Goal: Check status: Check status

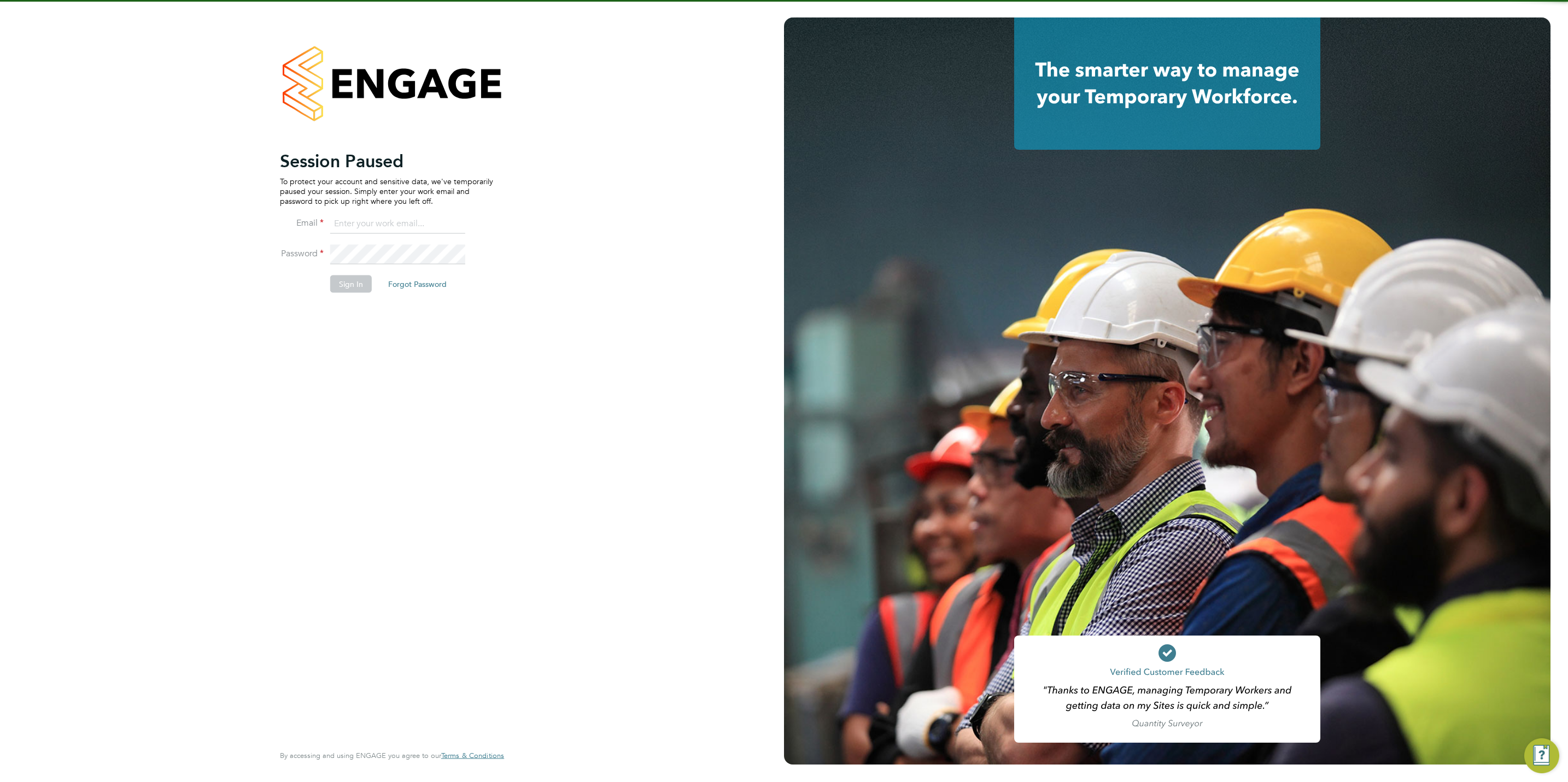
type input "[PERSON_NAME][EMAIL_ADDRESS][DOMAIN_NAME]"
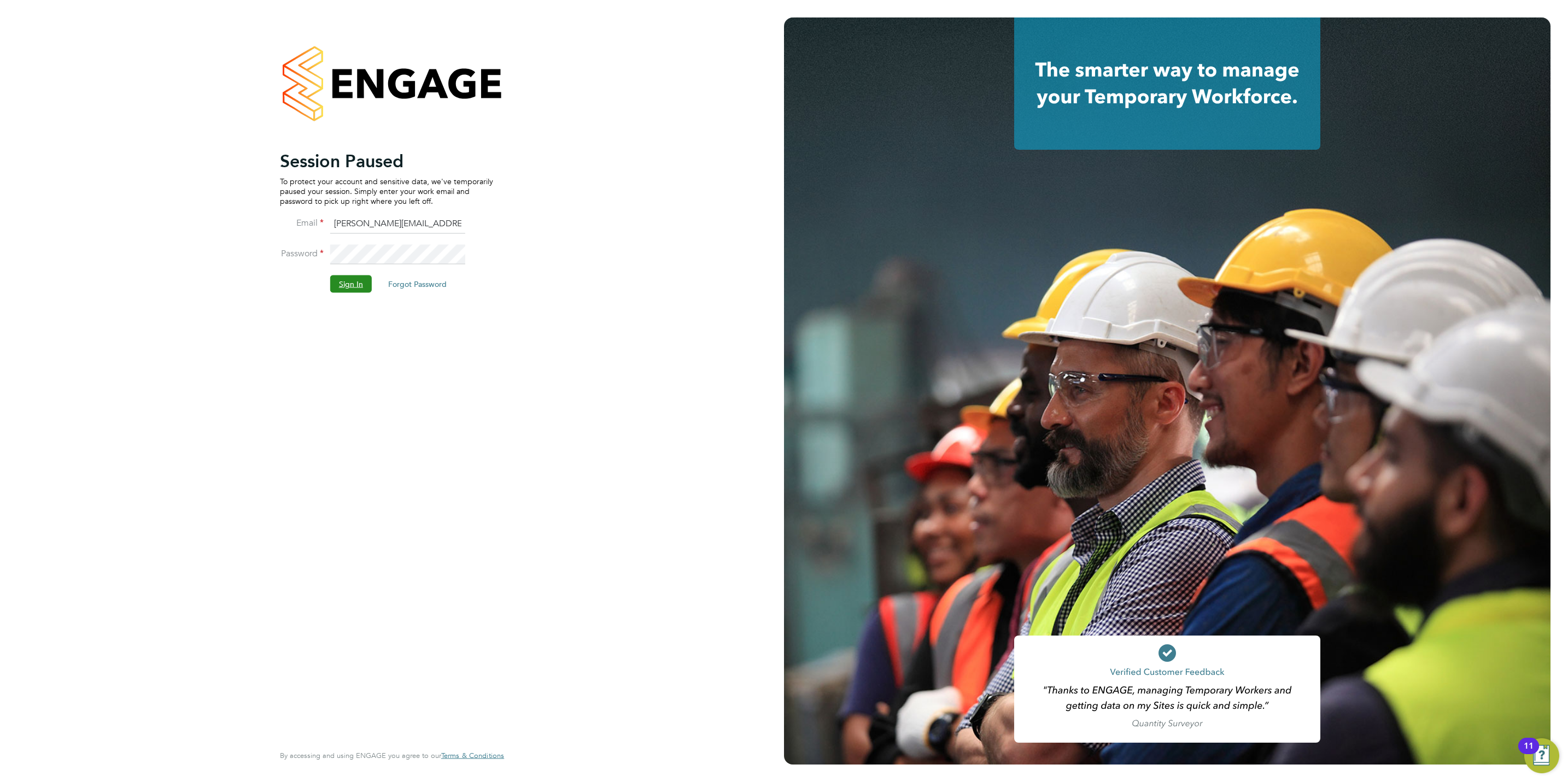
click at [354, 291] on button "Sign In" at bounding box center [351, 284] width 42 height 18
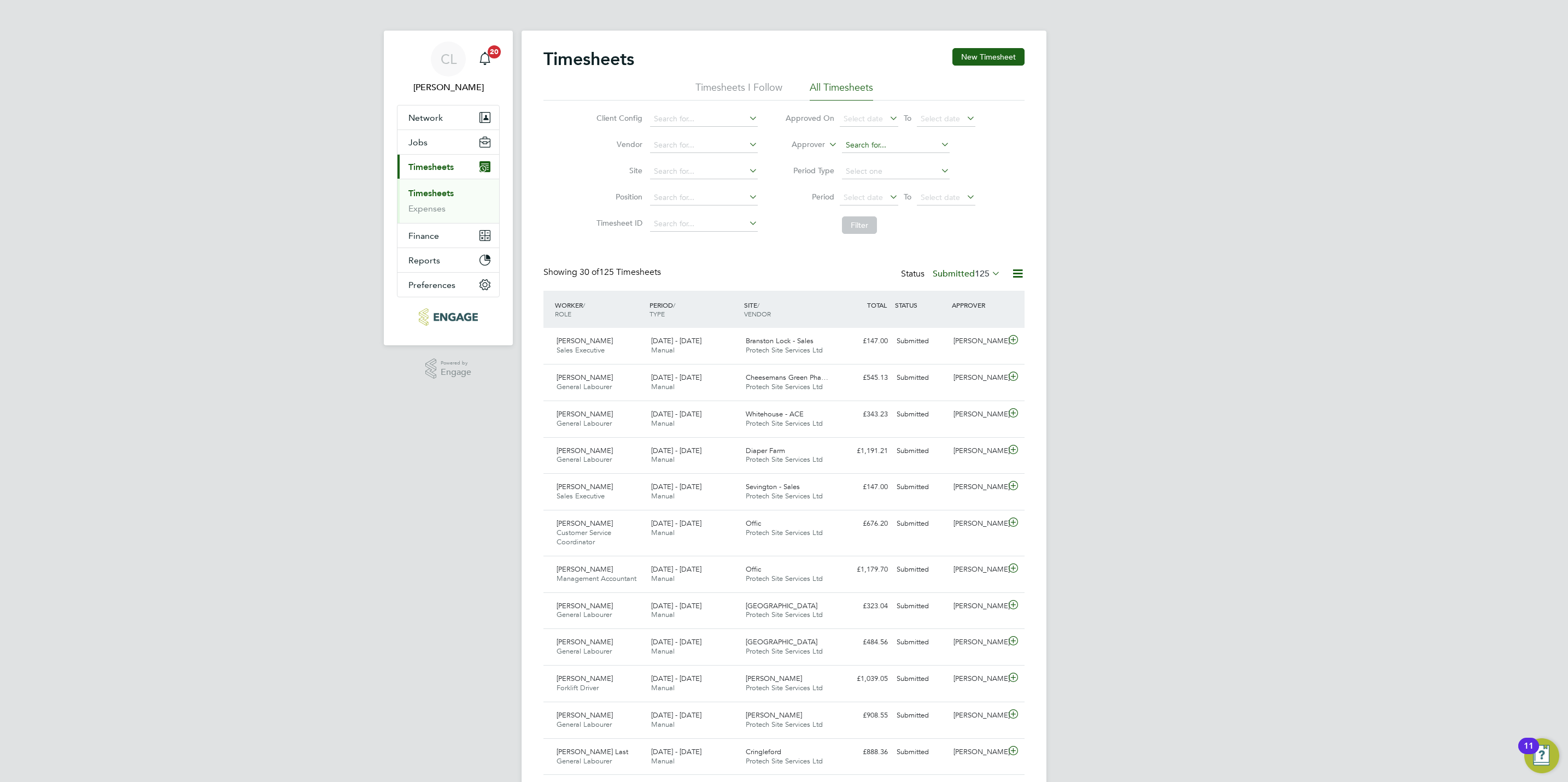
click at [865, 143] on input at bounding box center [896, 145] width 108 height 15
click at [877, 175] on li "Stef an [PERSON_NAME]" at bounding box center [895, 176] width 109 height 15
type input "[PERSON_NAME]"
click at [866, 241] on div "Timesheets New Timesheet Timesheets I Follow All Timesheets Client Config Vendo…" at bounding box center [784, 751] width 481 height 1406
click at [865, 237] on li "Filter" at bounding box center [879, 225] width 217 height 28
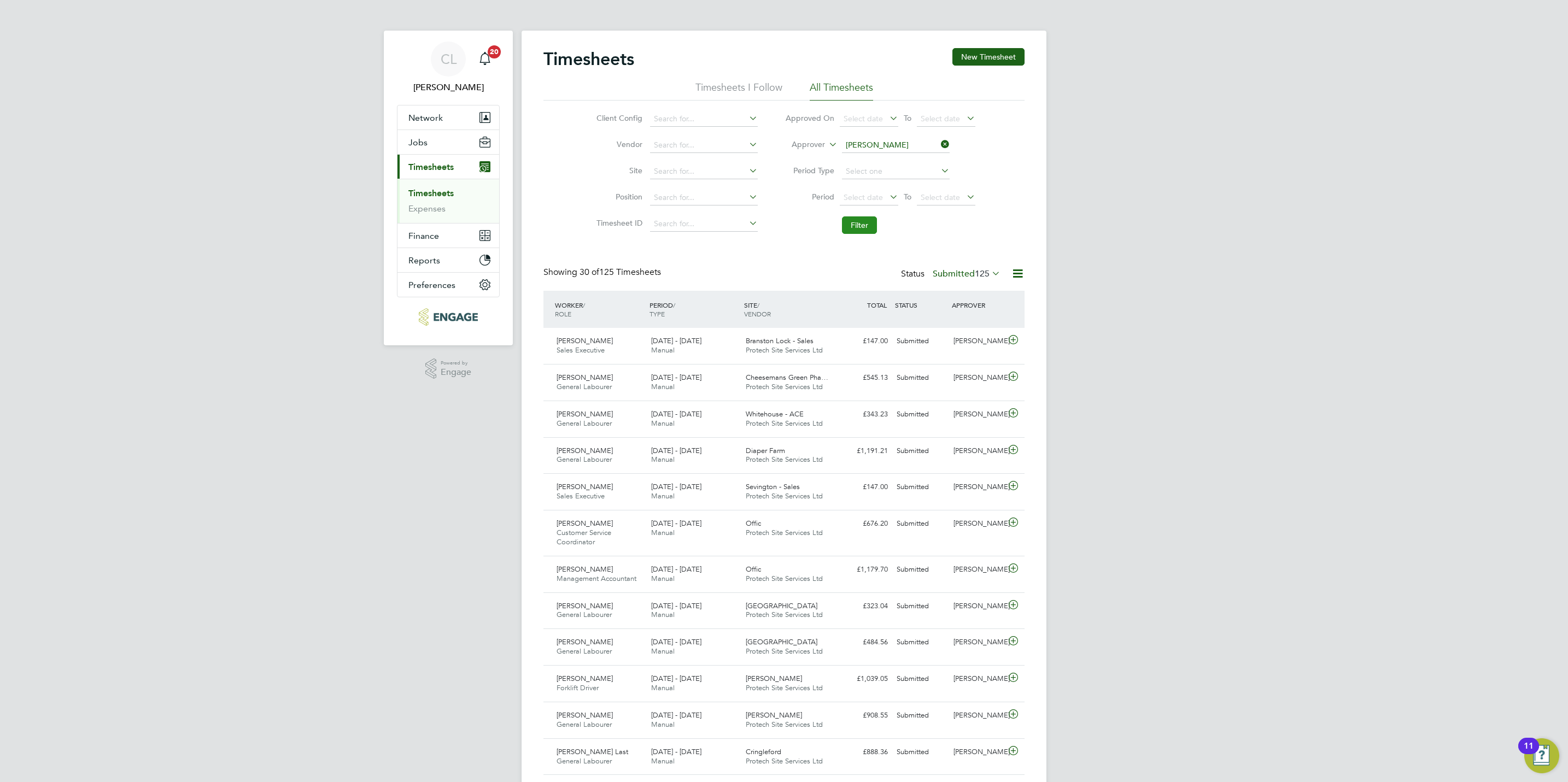
click at [860, 221] on button "Filter" at bounding box center [860, 225] width 35 height 18
click at [861, 228] on button "Filter" at bounding box center [860, 225] width 35 height 18
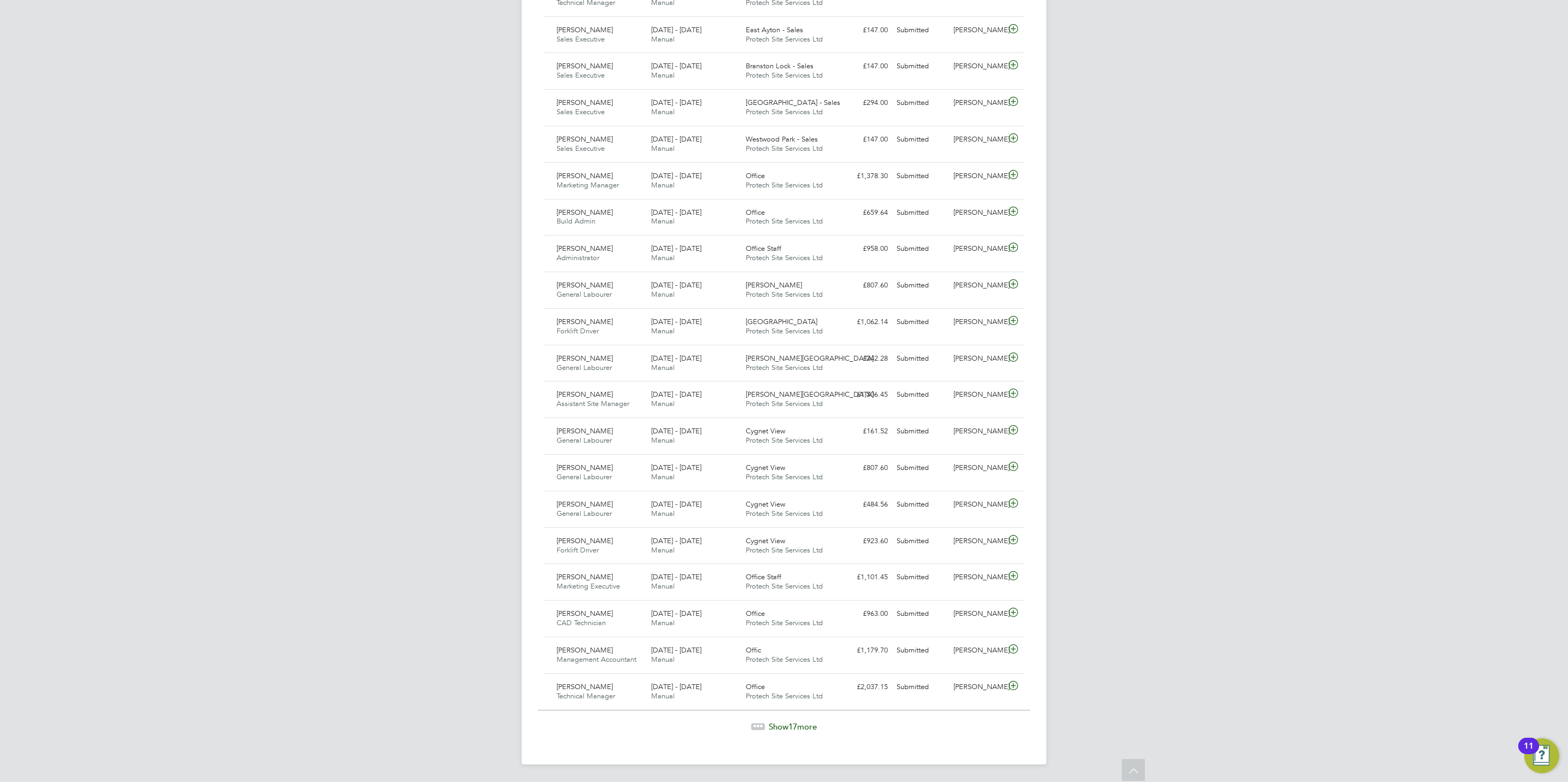
click at [792, 725] on span "17" at bounding box center [792, 726] width 8 height 10
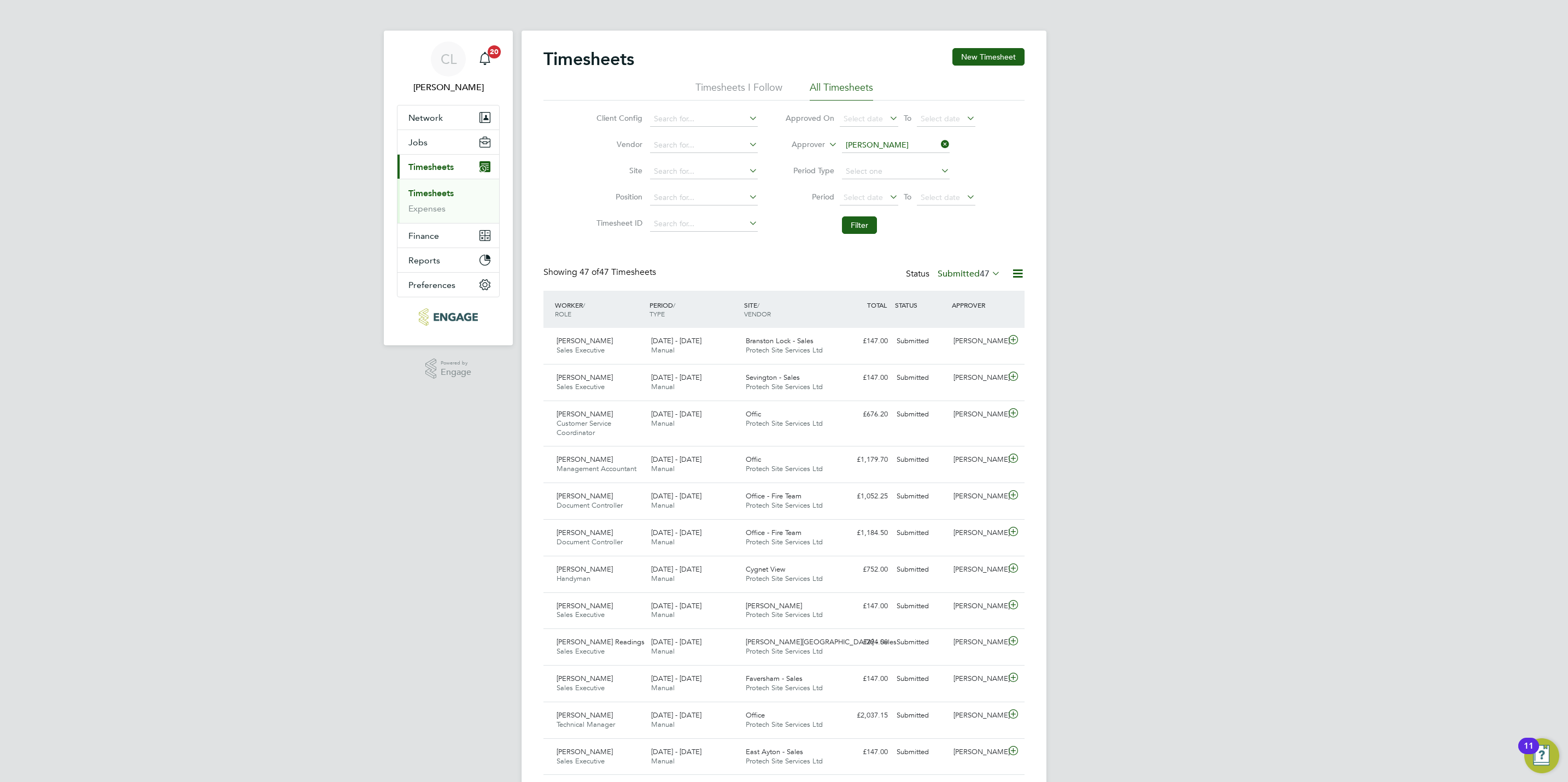
click at [939, 143] on icon at bounding box center [939, 144] width 0 height 15
click at [864, 225] on button "Filter" at bounding box center [860, 225] width 35 height 18
click at [868, 151] on input at bounding box center [896, 145] width 108 height 15
click at [871, 159] on li "[PERSON_NAME]" at bounding box center [895, 160] width 109 height 15
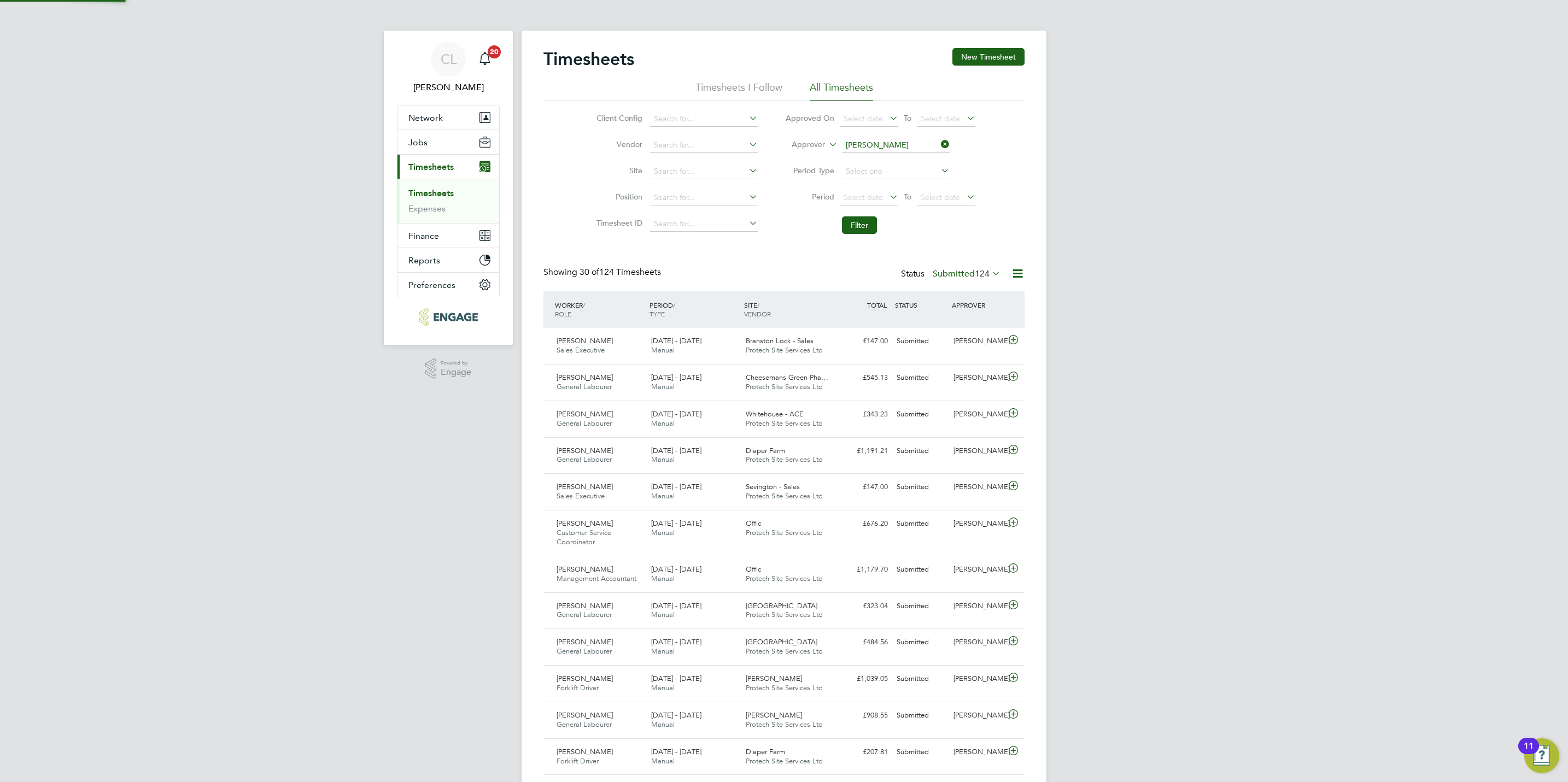
type input "[PERSON_NAME]"
click at [846, 220] on button "Filter" at bounding box center [860, 225] width 35 height 18
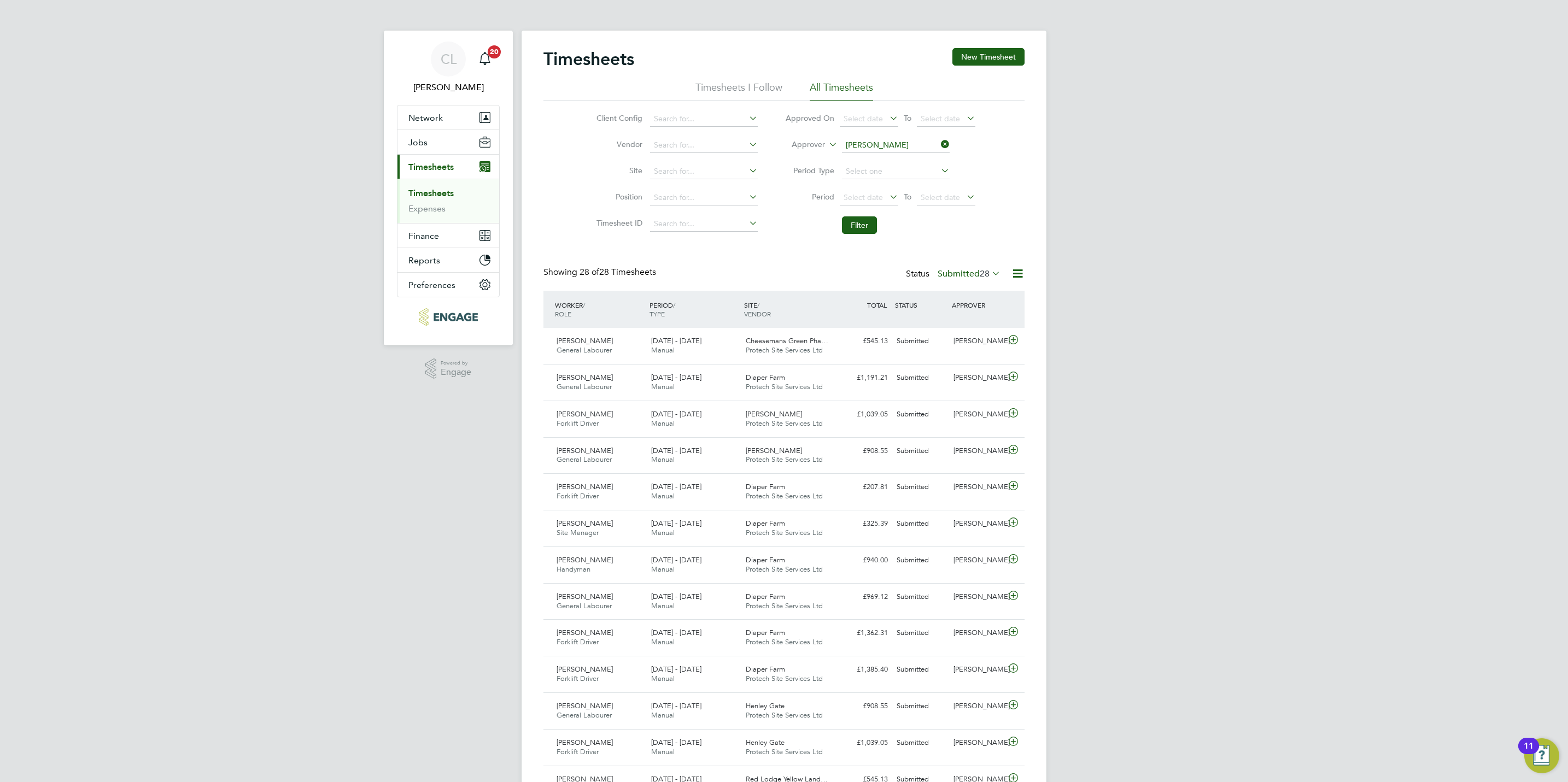
click at [939, 142] on icon at bounding box center [939, 144] width 0 height 15
click at [856, 215] on li "Filter" at bounding box center [879, 225] width 217 height 28
click at [866, 225] on button "Filter" at bounding box center [860, 225] width 35 height 18
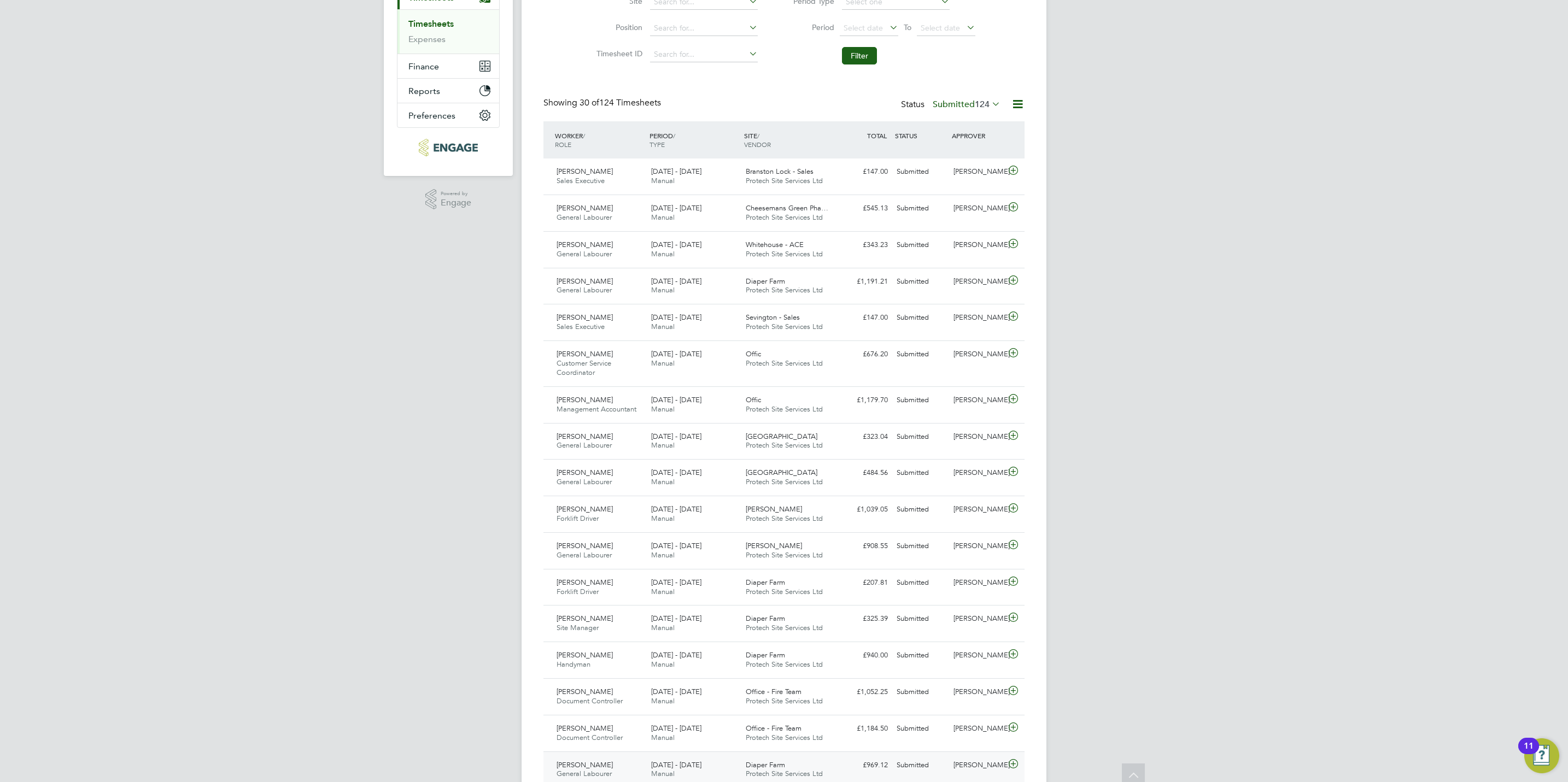
scroll to position [0, 0]
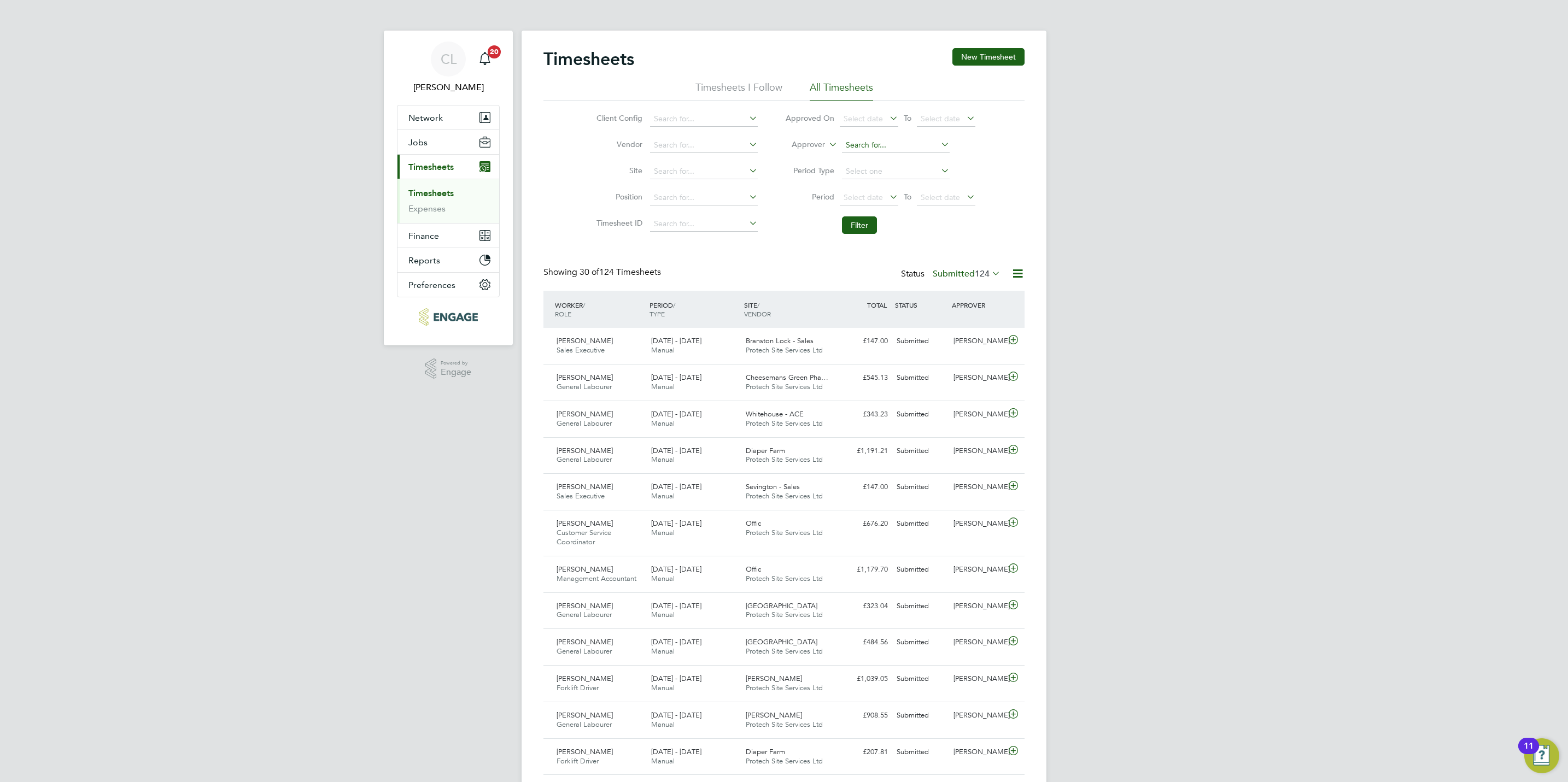
click at [846, 142] on input at bounding box center [896, 145] width 108 height 15
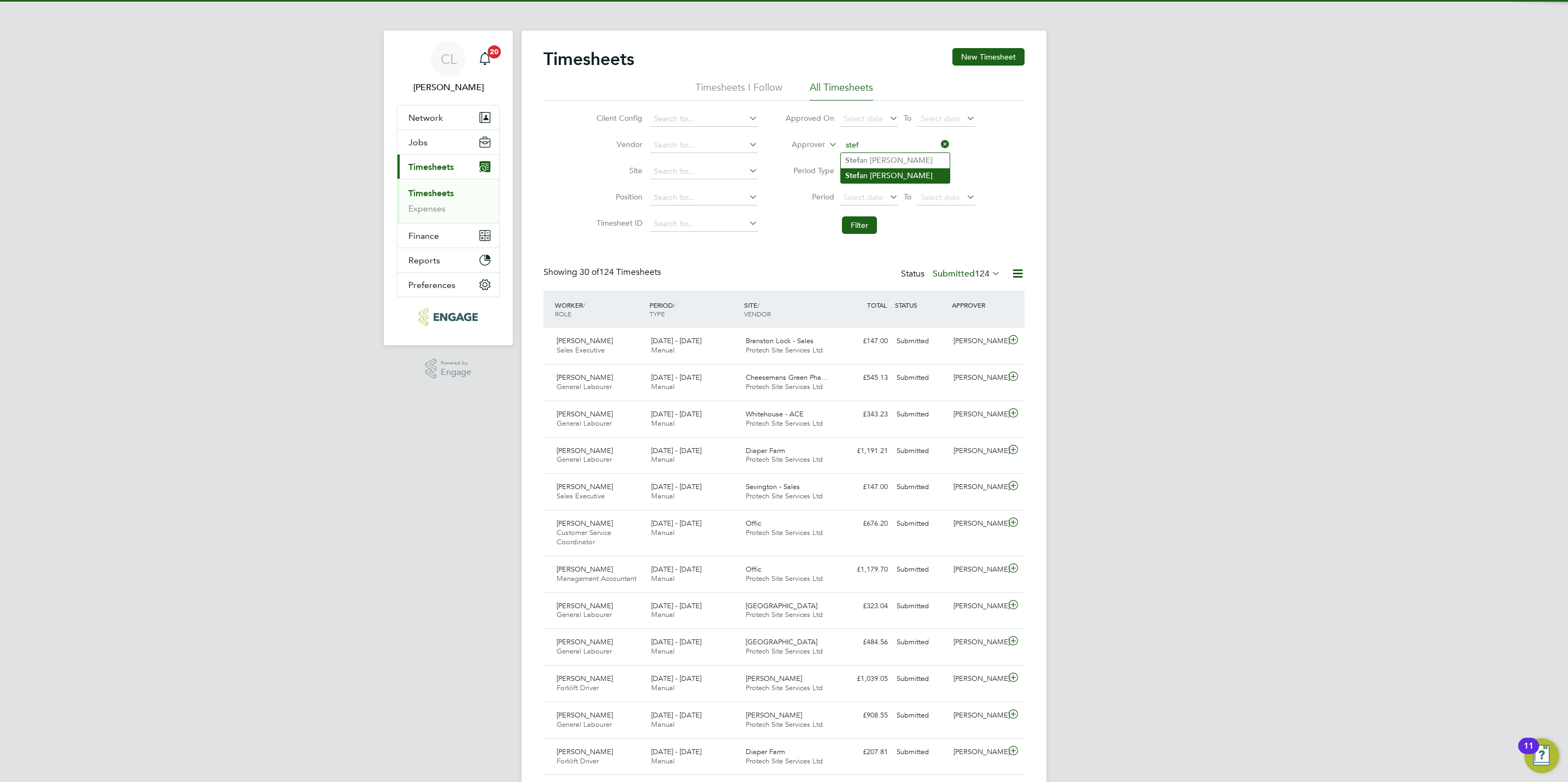
click at [878, 174] on li "Stef an [PERSON_NAME]" at bounding box center [895, 176] width 109 height 15
type input "[PERSON_NAME]"
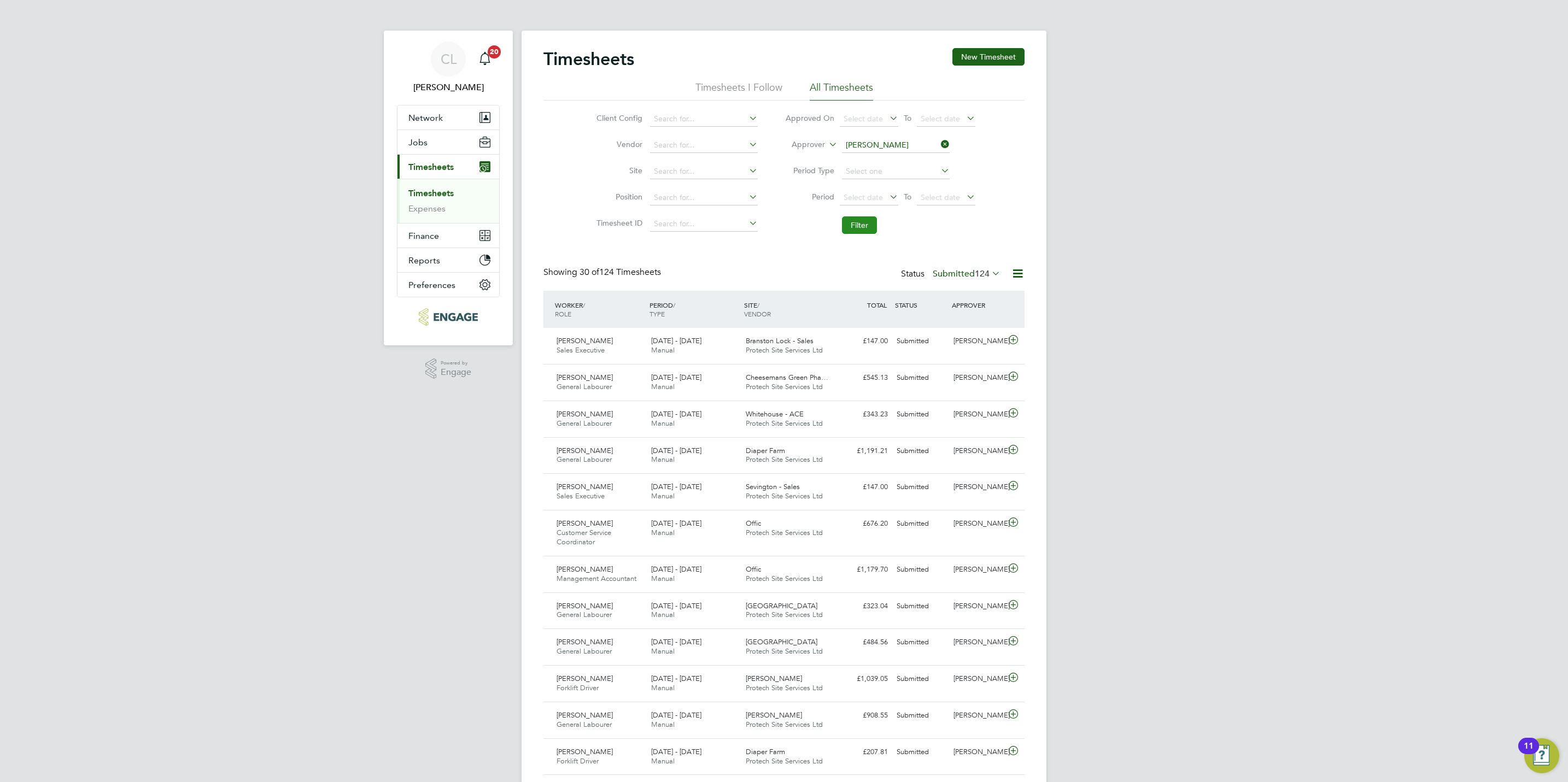
click at [844, 226] on button "Filter" at bounding box center [860, 225] width 35 height 18
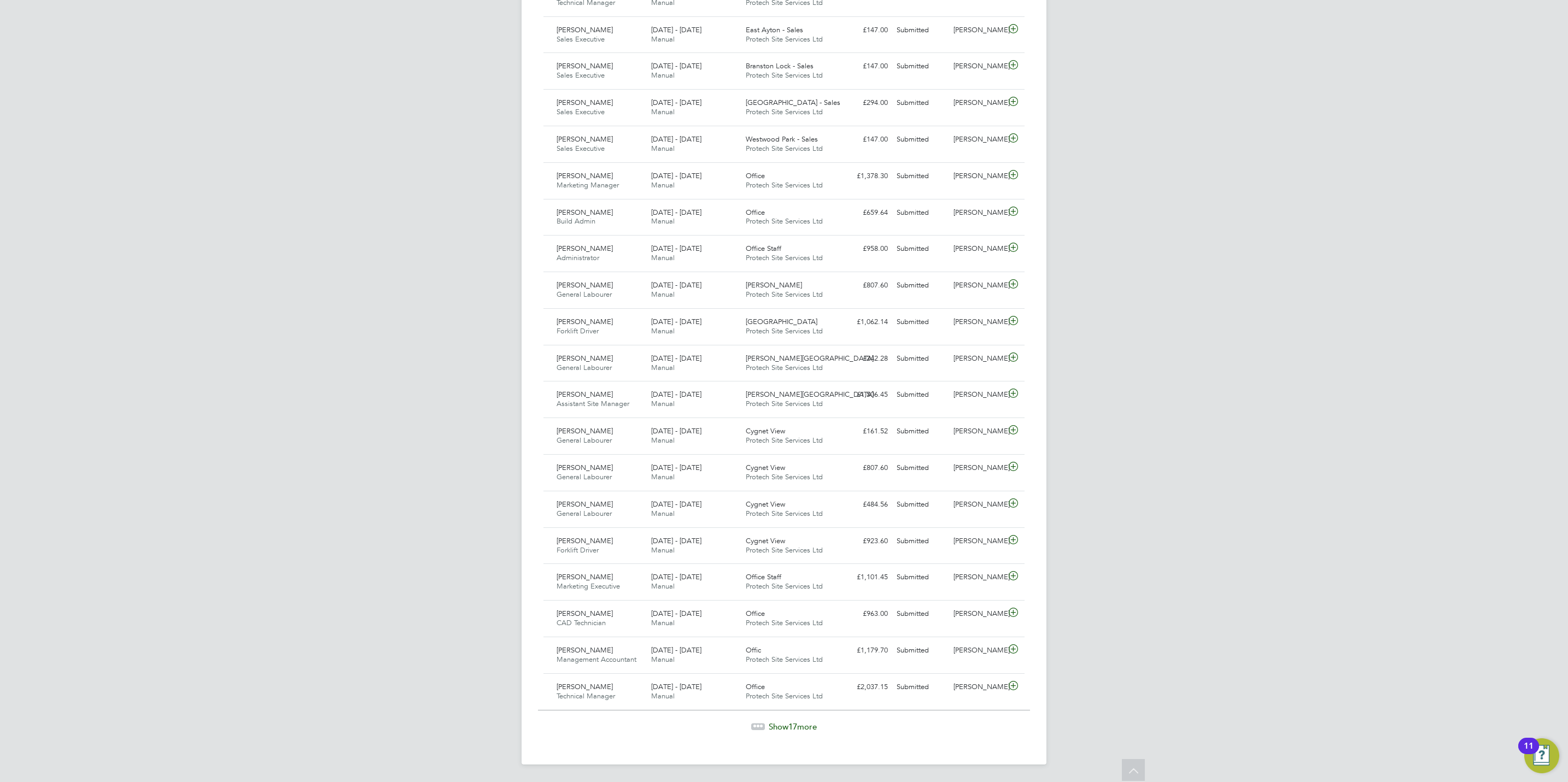
click at [779, 719] on div "Show 17 more" at bounding box center [784, 719] width 492 height 27
click at [781, 730] on span "Show 17 more" at bounding box center [792, 726] width 48 height 10
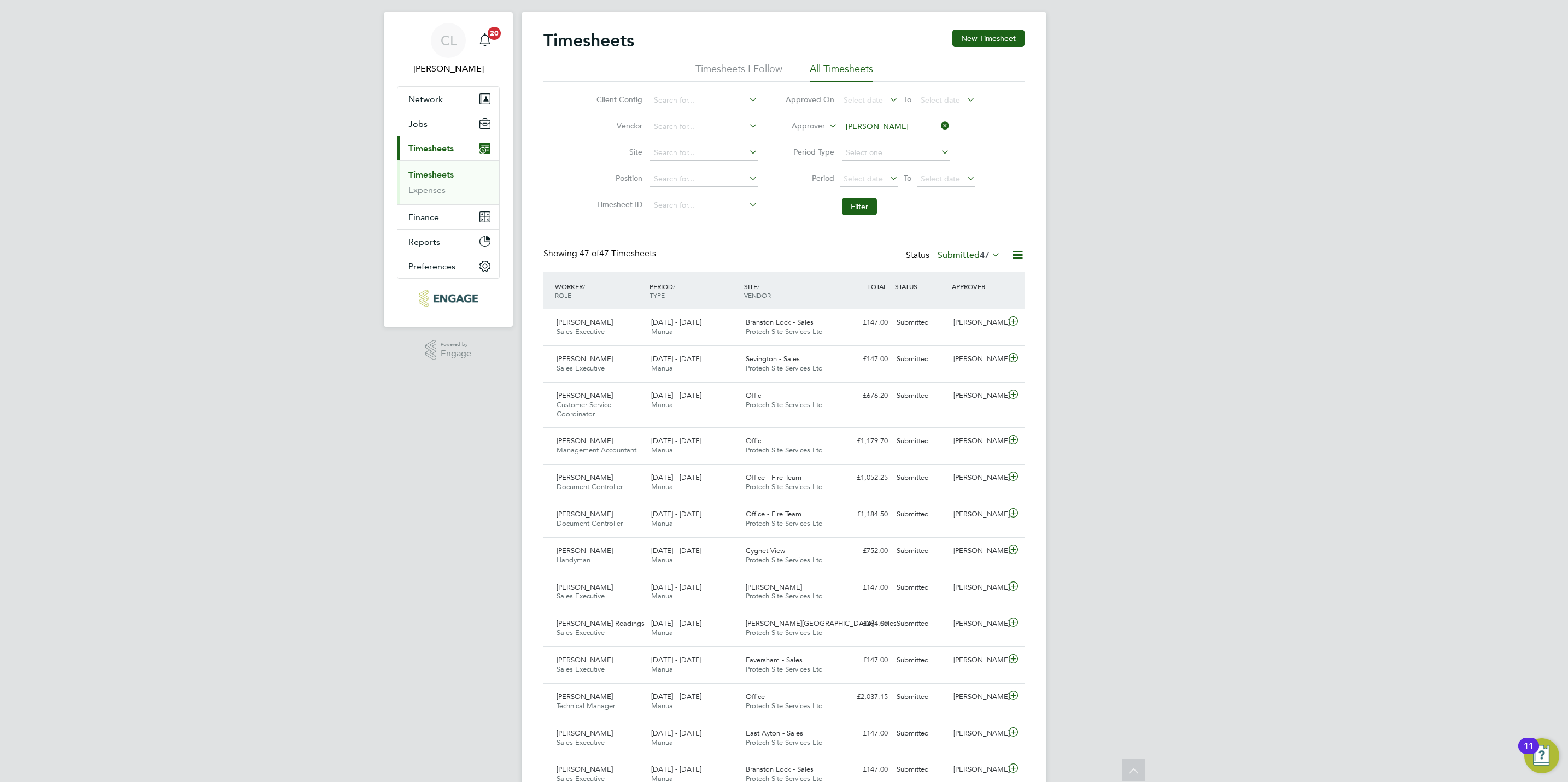
scroll to position [0, 0]
